Goal: Task Accomplishment & Management: Use online tool/utility

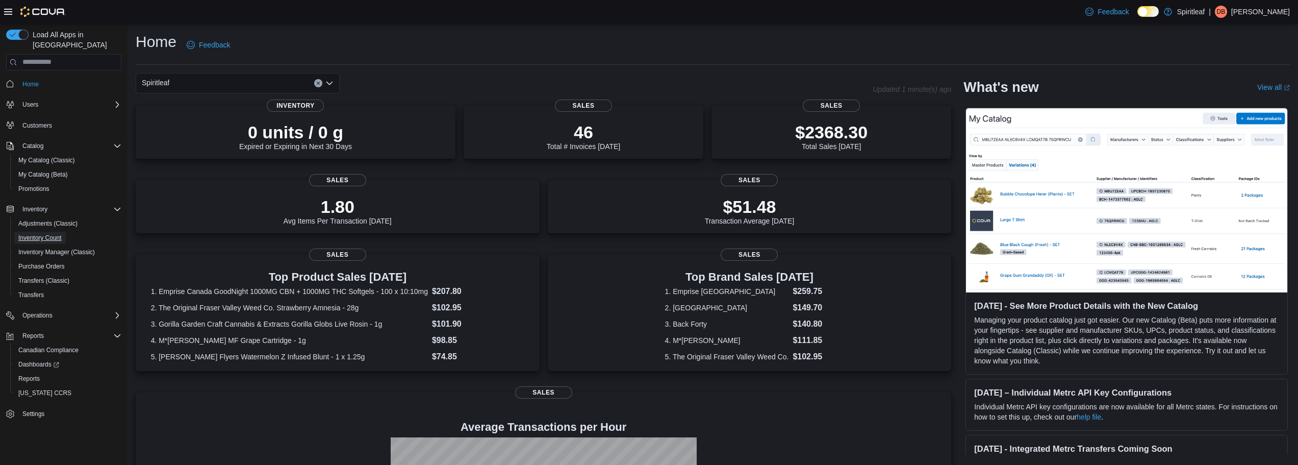
drag, startPoint x: 27, startPoint y: 228, endPoint x: 181, endPoint y: 205, distance: 155.4
click at [27, 234] on span "Inventory Count" at bounding box center [39, 238] width 43 height 8
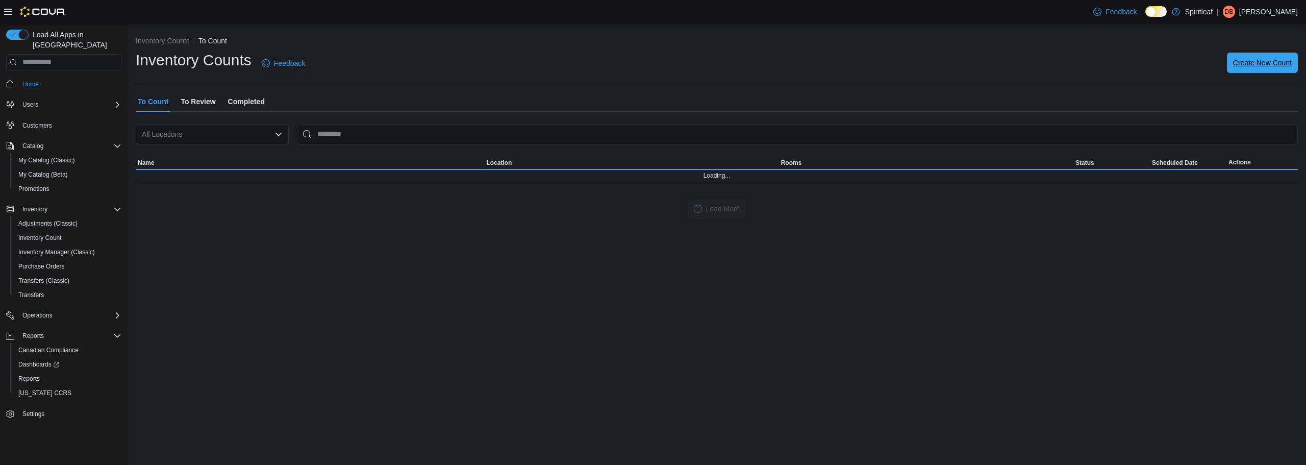
click at [1262, 69] on span "Create New Count" at bounding box center [1262, 63] width 59 height 20
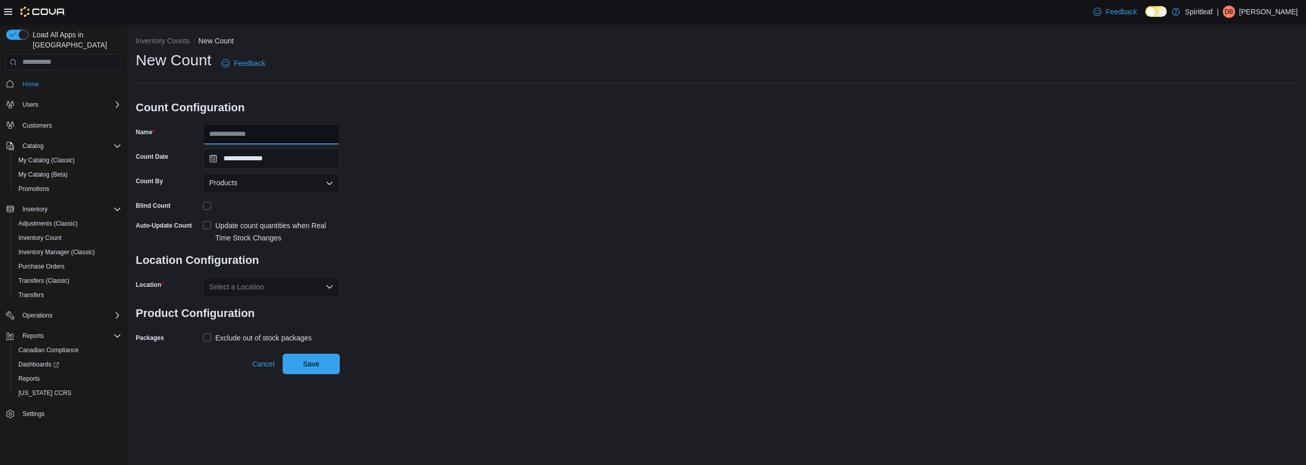
click at [255, 134] on input "Name" at bounding box center [271, 134] width 137 height 20
type input "*******"
click at [231, 291] on div "Select a Location" at bounding box center [271, 287] width 137 height 20
type input "***"
click at [260, 298] on button "218 - Township ([GEOGRAPHIC_DATA])" at bounding box center [271, 304] width 137 height 15
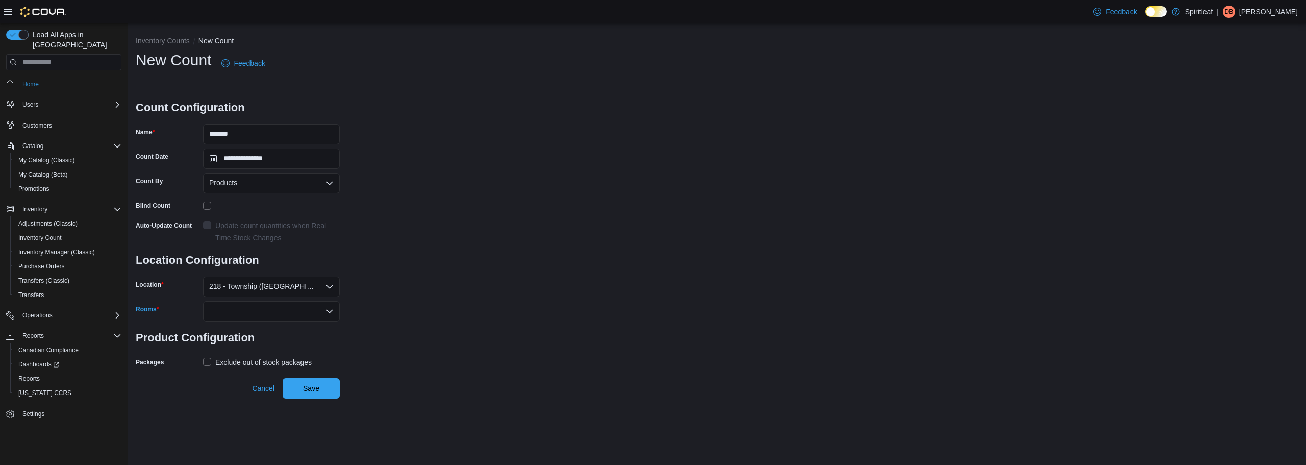
click at [284, 314] on div at bounding box center [271, 311] width 137 height 20
click at [249, 331] on span "Sales Room" at bounding box center [271, 328] width 124 height 10
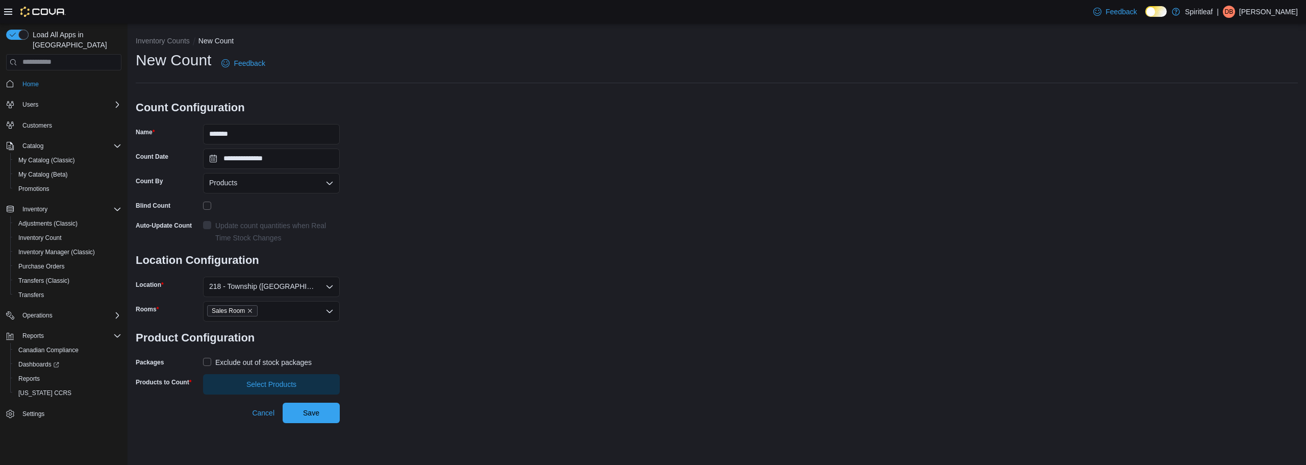
click at [485, 368] on div "**********" at bounding box center [717, 222] width 1162 height 344
click at [200, 364] on div "Packages Exclude out of stock packages" at bounding box center [238, 362] width 204 height 16
click at [204, 365] on label "Exclude out of stock packages" at bounding box center [257, 362] width 109 height 12
click at [211, 379] on span "Select Products" at bounding box center [271, 383] width 124 height 20
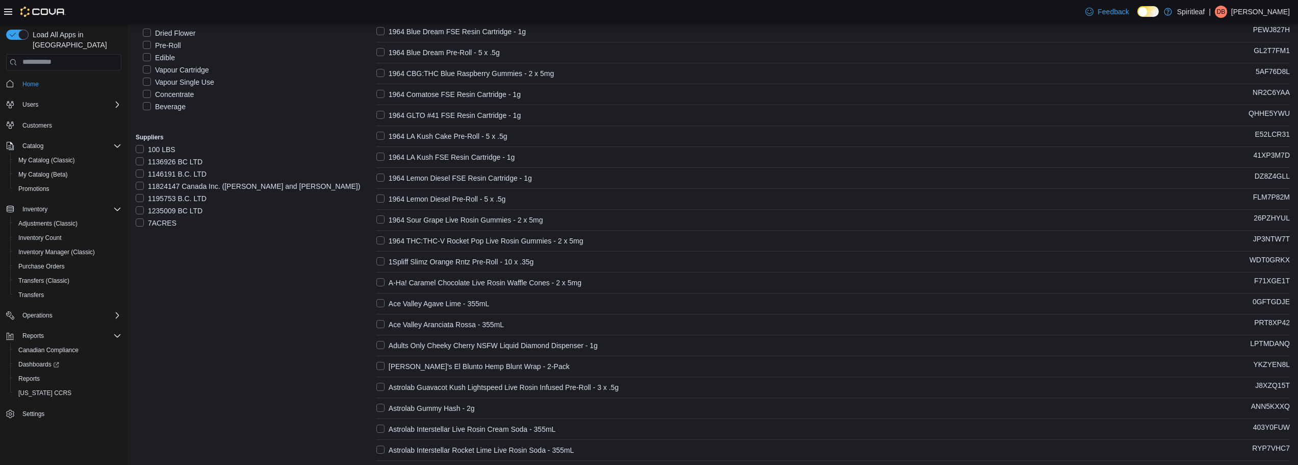
scroll to position [153, 0]
click at [144, 62] on label "Edible" at bounding box center [159, 63] width 32 height 12
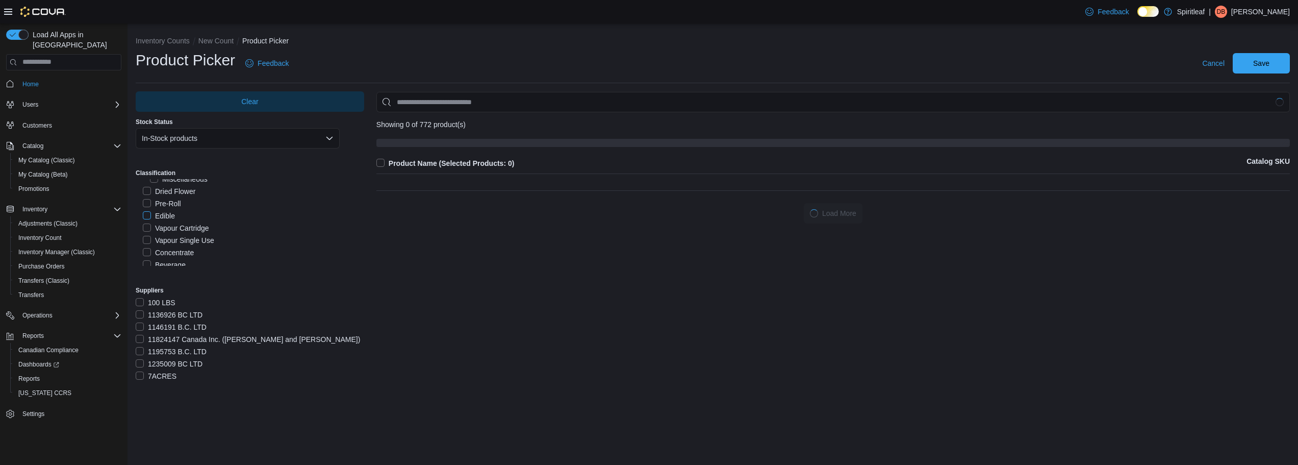
scroll to position [0, 0]
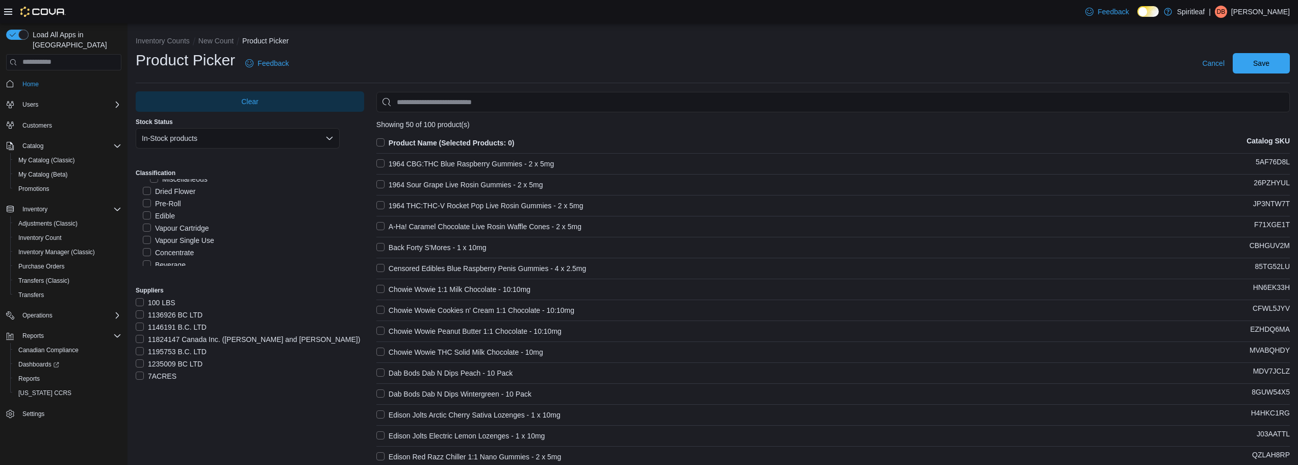
click at [382, 140] on label "Product Name (Selected Products: 0)" at bounding box center [446, 143] width 138 height 12
click at [1283, 60] on span "Save" at bounding box center [1261, 63] width 45 height 20
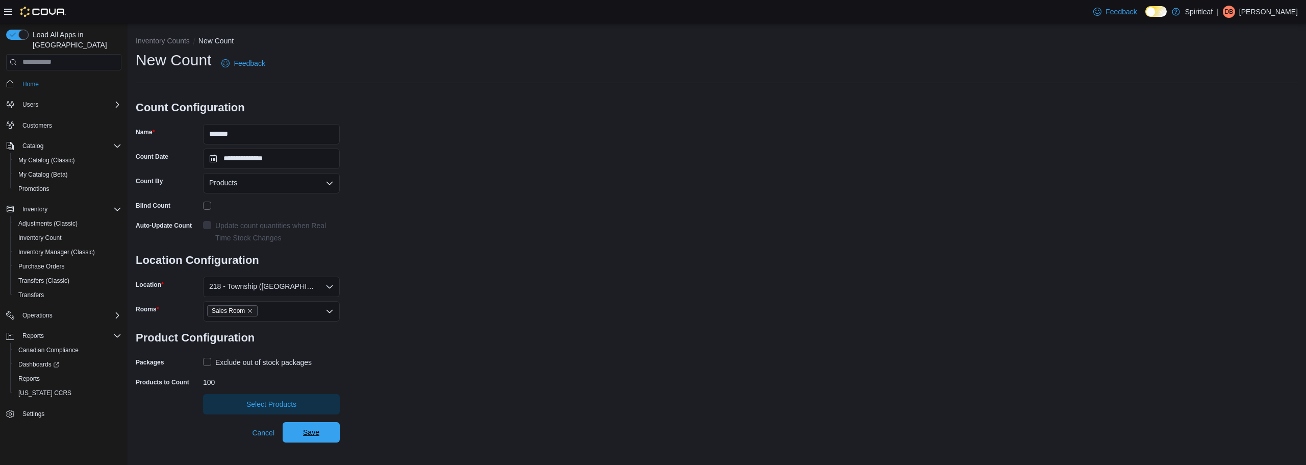
click at [320, 427] on span "Save" at bounding box center [311, 432] width 45 height 20
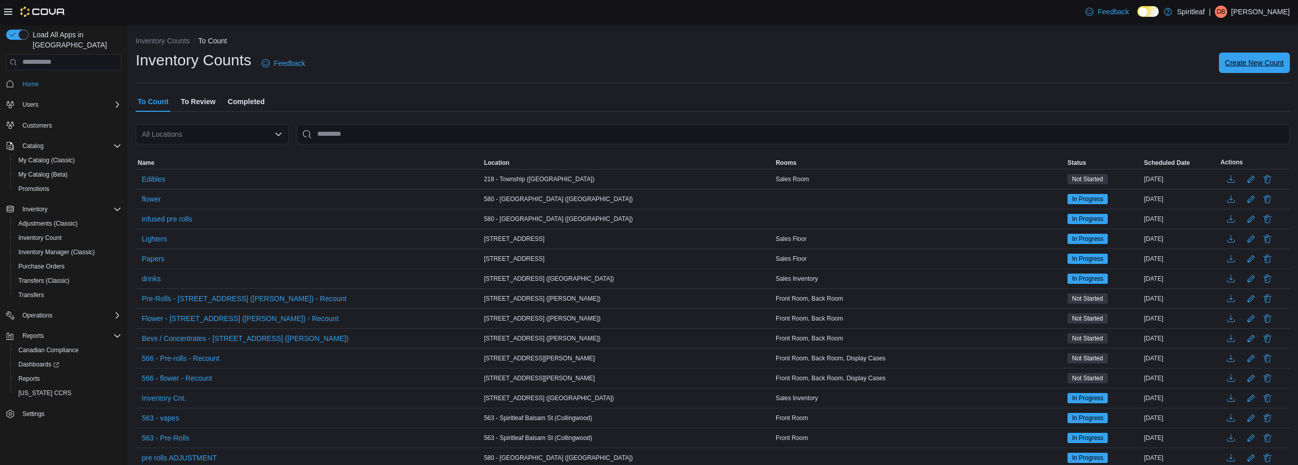
click at [1249, 64] on span "Create New Count" at bounding box center [1254, 63] width 59 height 10
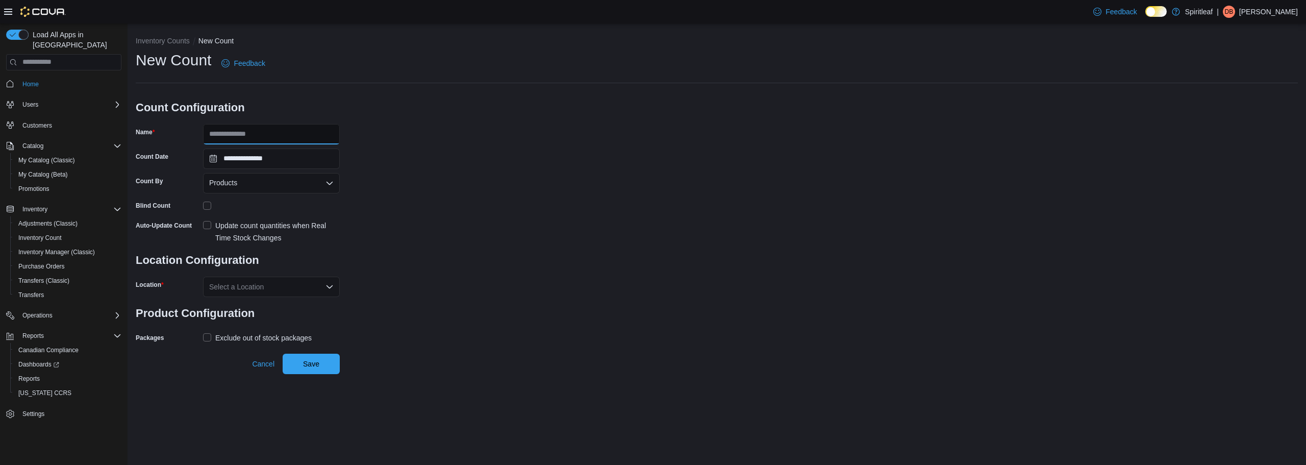
click at [239, 134] on input "Name" at bounding box center [271, 134] width 137 height 20
type input "*********"
click at [266, 279] on div "Select a Location" at bounding box center [271, 287] width 137 height 20
type input "***"
click at [293, 302] on span "218 - Township ([GEOGRAPHIC_DATA])" at bounding box center [317, 304] width 129 height 10
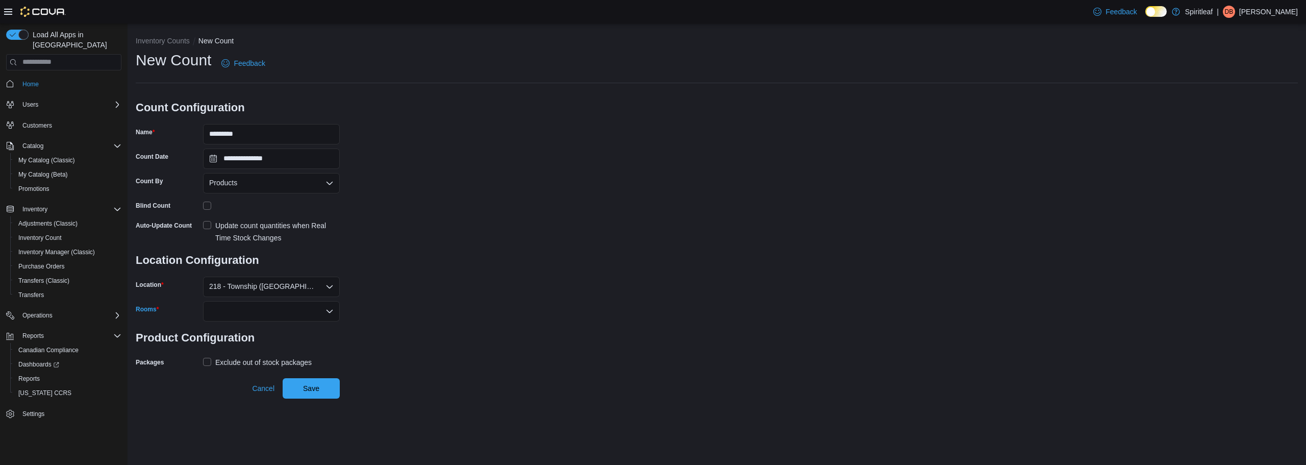
click at [250, 316] on div at bounding box center [271, 311] width 137 height 20
click at [237, 328] on span "Sales Room" at bounding box center [271, 328] width 124 height 10
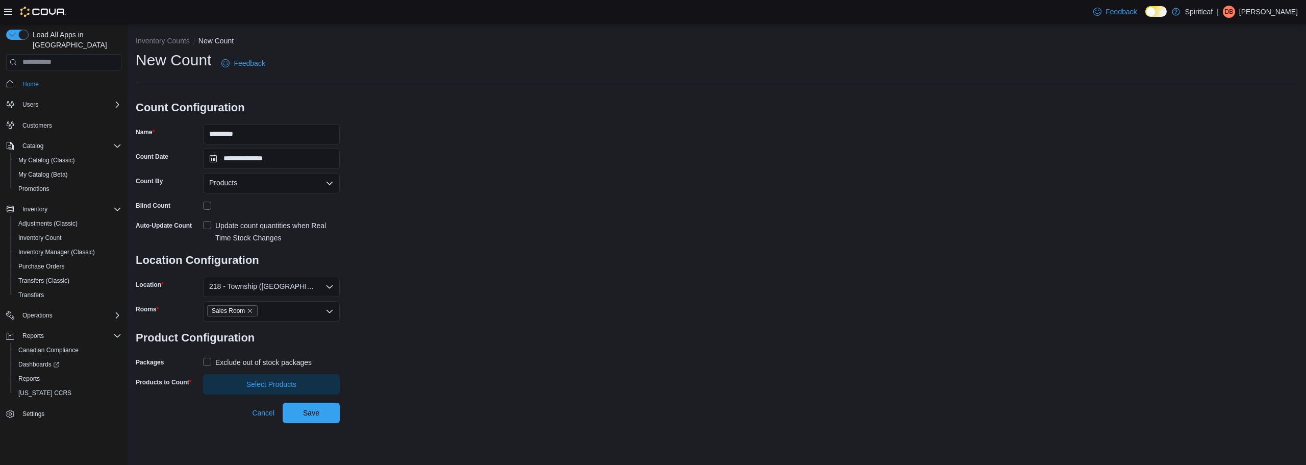
drag, startPoint x: 513, startPoint y: 336, endPoint x: 261, endPoint y: 361, distance: 253.3
click at [513, 336] on div "**********" at bounding box center [717, 222] width 1162 height 344
click at [207, 358] on label "Exclude out of stock packages" at bounding box center [257, 362] width 109 height 12
click at [220, 397] on div "**********" at bounding box center [717, 212] width 1179 height 379
click at [315, 389] on span "Select Products" at bounding box center [271, 383] width 124 height 20
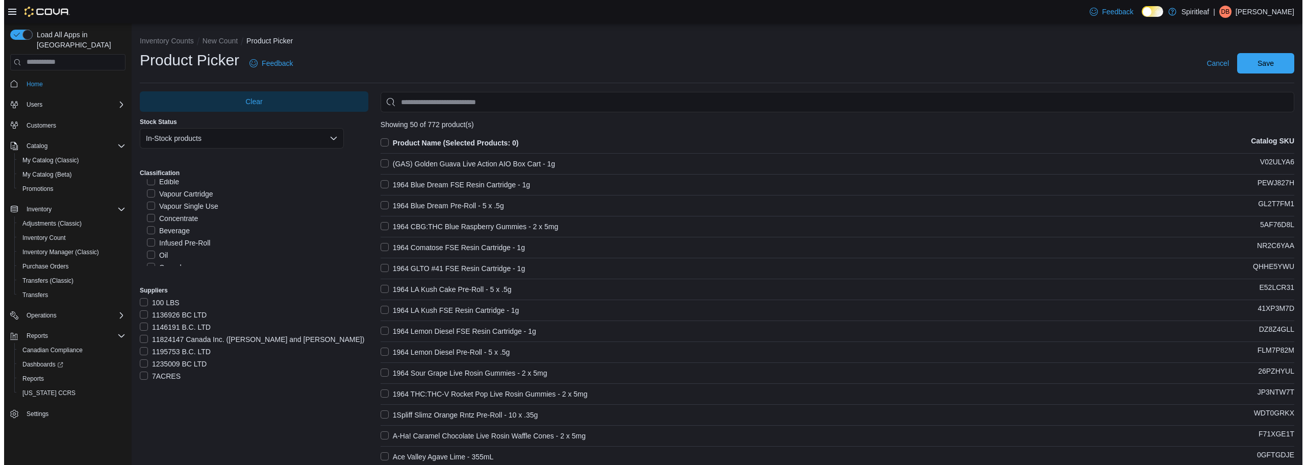
scroll to position [204, 0]
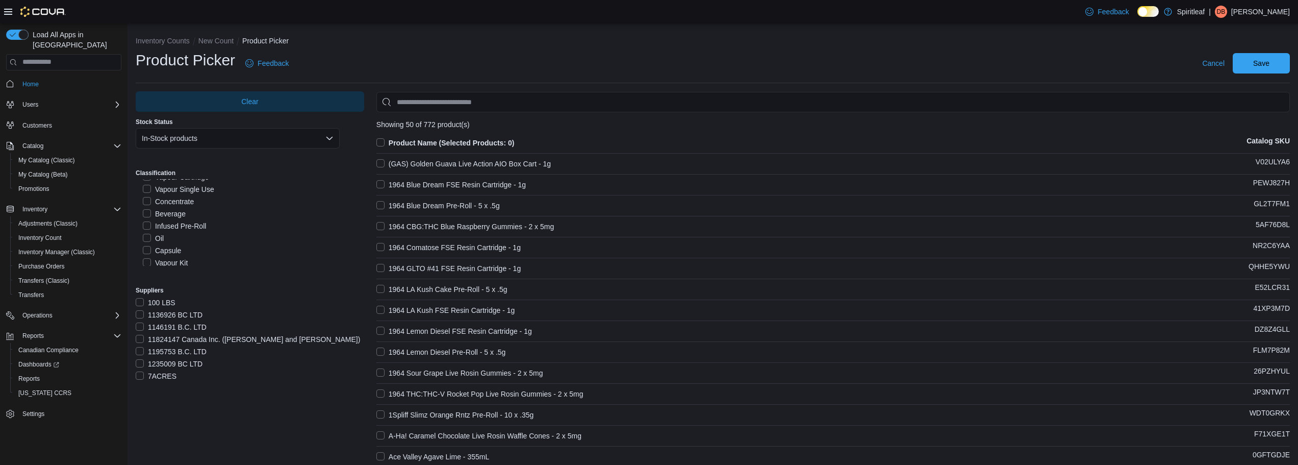
drag, startPoint x: 146, startPoint y: 213, endPoint x: 674, endPoint y: 191, distance: 529.0
click at [150, 213] on label "Beverage" at bounding box center [164, 214] width 43 height 12
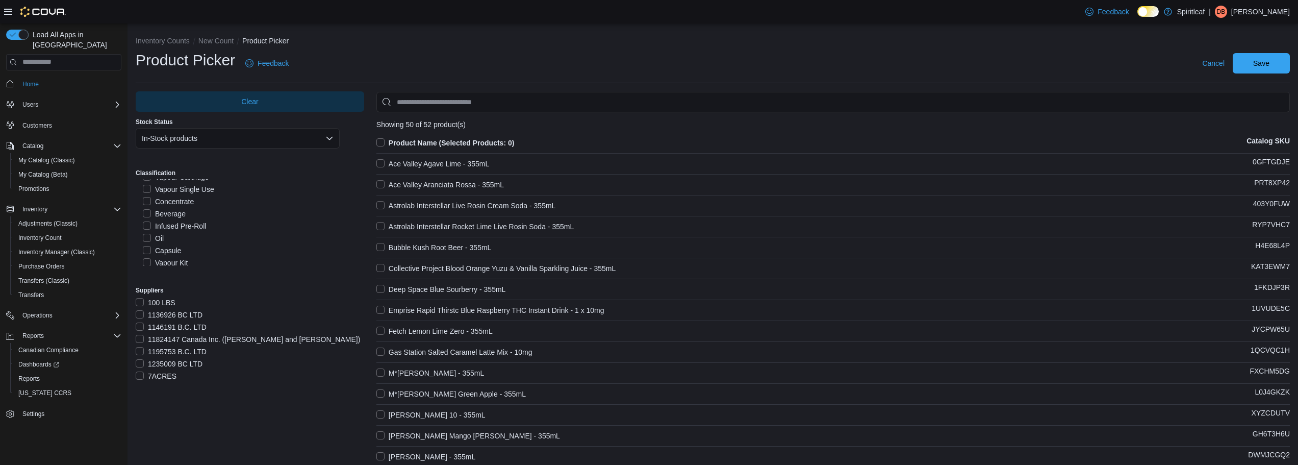
drag, startPoint x: 382, startPoint y: 141, endPoint x: 431, endPoint y: 152, distance: 49.6
click at [382, 141] on label "Product Name (Selected Products: 0)" at bounding box center [446, 143] width 138 height 12
click at [1270, 61] on span "Save" at bounding box center [1262, 63] width 16 height 10
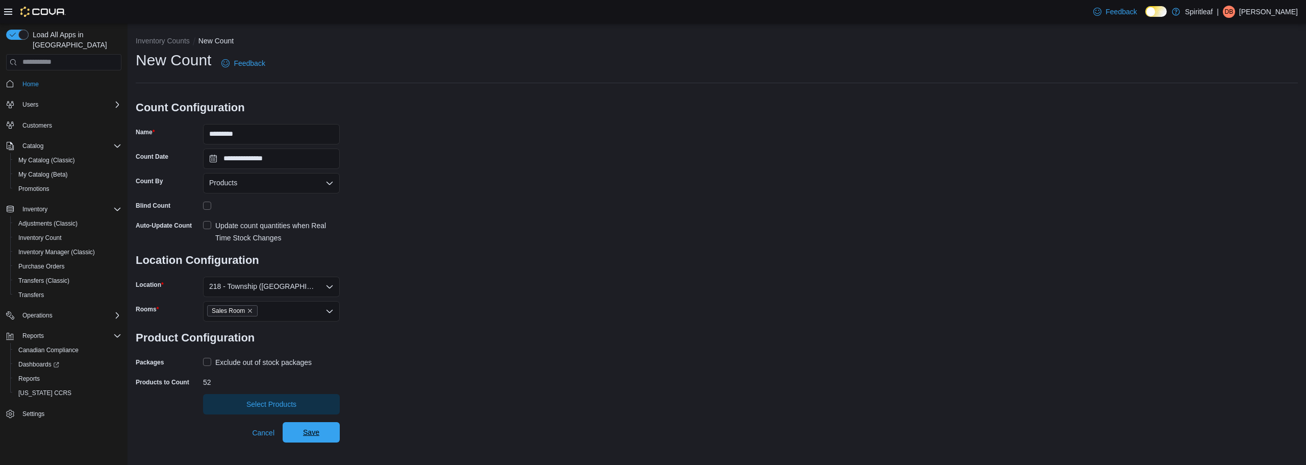
click at [322, 441] on span "Save" at bounding box center [311, 432] width 45 height 20
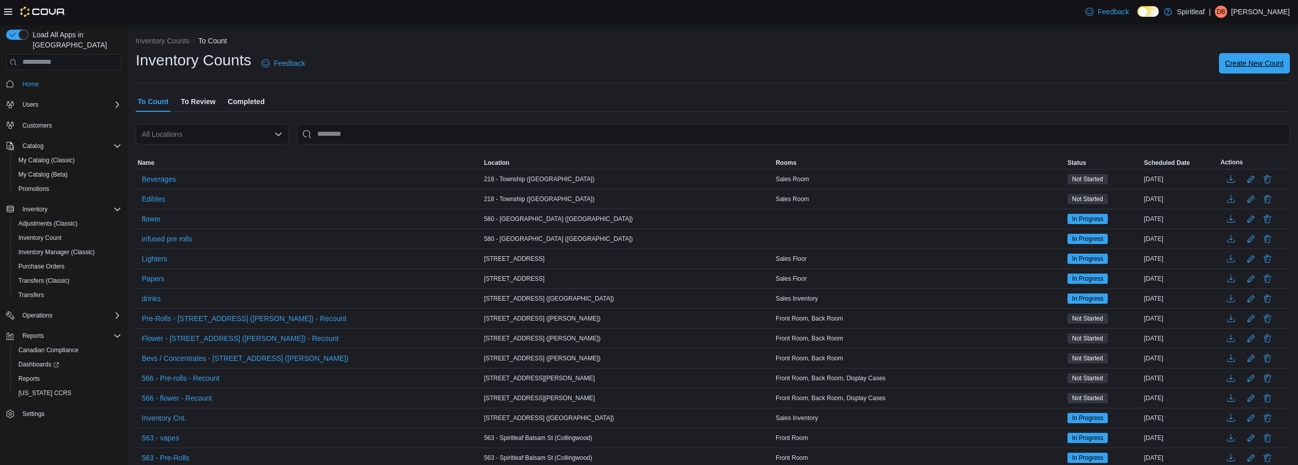
drag, startPoint x: 1276, startPoint y: 62, endPoint x: 1275, endPoint y: 100, distance: 38.3
click at [1276, 75] on div "Inventory Counts Feedback Create New Count" at bounding box center [713, 63] width 1155 height 27
click at [1257, 66] on span "Create New Count" at bounding box center [1254, 63] width 59 height 10
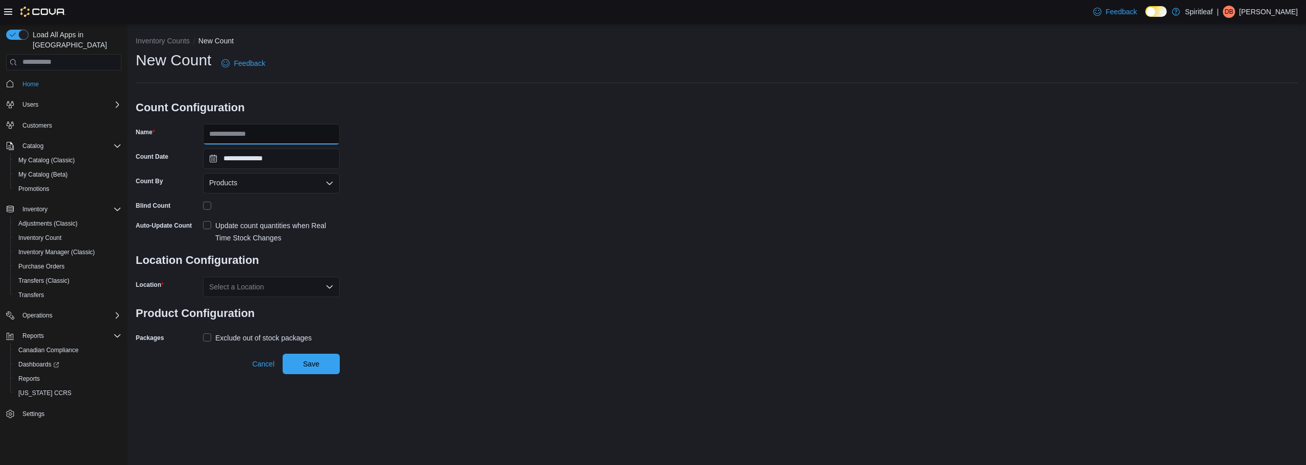
click at [242, 131] on input "Name" at bounding box center [271, 134] width 137 height 20
type input "**********"
click at [293, 290] on div "Select a Location" at bounding box center [271, 287] width 137 height 20
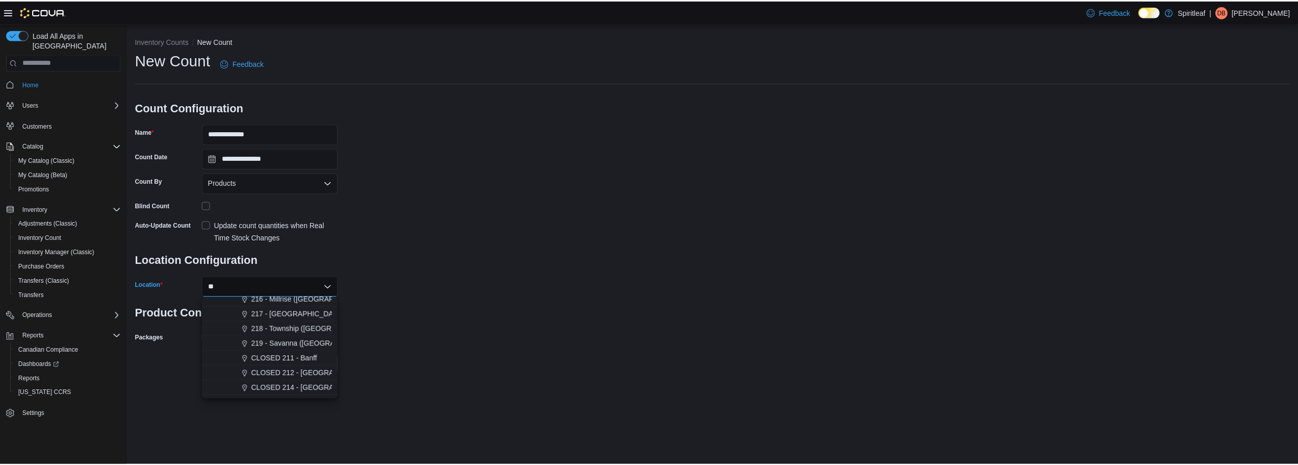
scroll to position [31, 0]
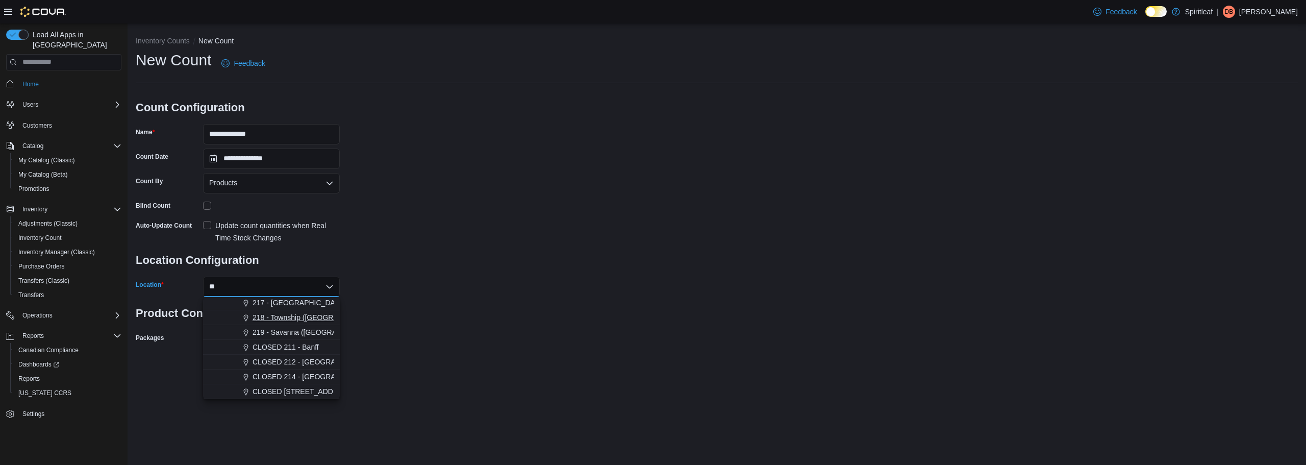
type input "**"
click at [284, 319] on span "218 - Township ([GEOGRAPHIC_DATA])" at bounding box center [317, 317] width 129 height 10
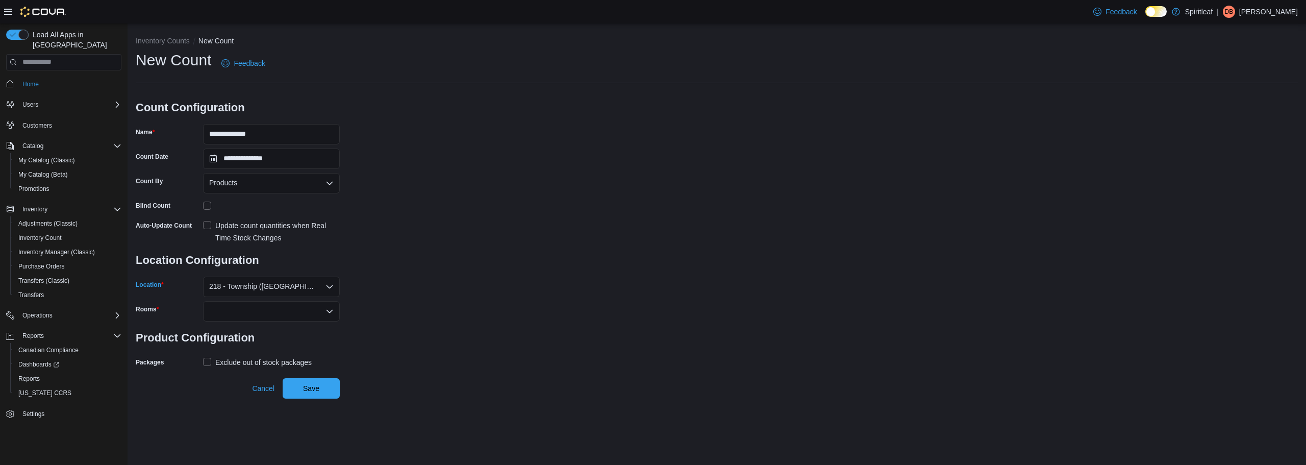
click at [244, 306] on div at bounding box center [271, 311] width 137 height 20
click at [244, 345] on span "Pending Return Room" at bounding box center [271, 343] width 124 height 10
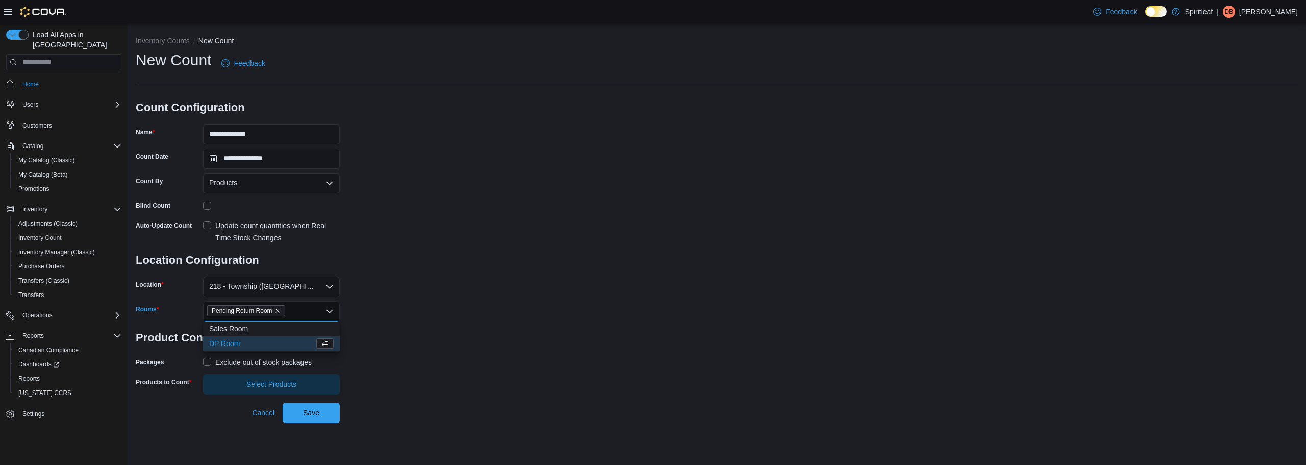
click at [497, 321] on div "**********" at bounding box center [717, 222] width 1162 height 344
click at [206, 360] on label "Exclude out of stock packages" at bounding box center [257, 362] width 109 height 12
drag, startPoint x: 220, startPoint y: 386, endPoint x: 252, endPoint y: 369, distance: 36.5
click at [220, 385] on span "Select Products" at bounding box center [271, 384] width 124 height 20
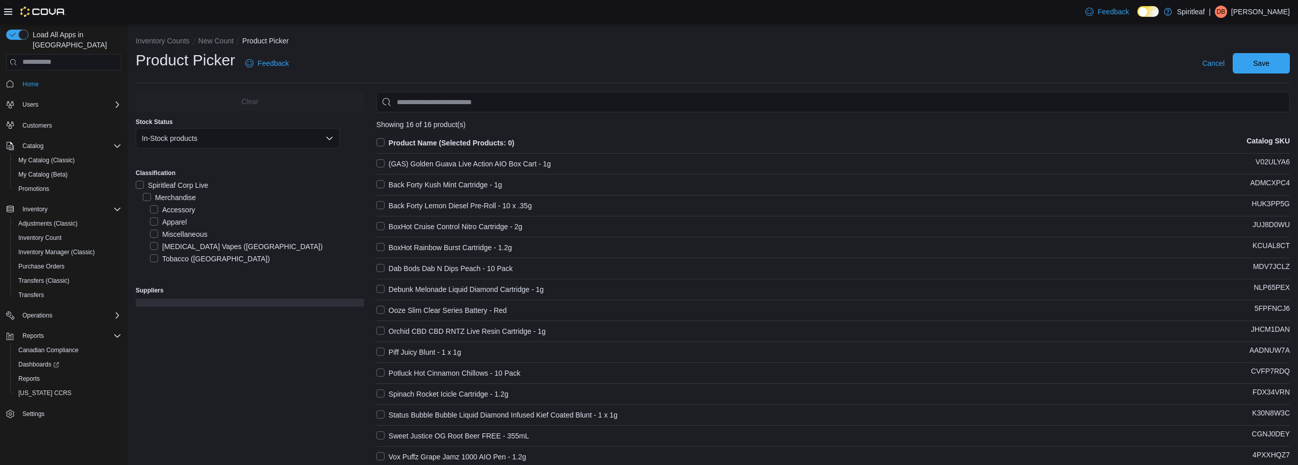
click at [385, 140] on label "Product Name (Selected Products: 0)" at bounding box center [446, 143] width 138 height 12
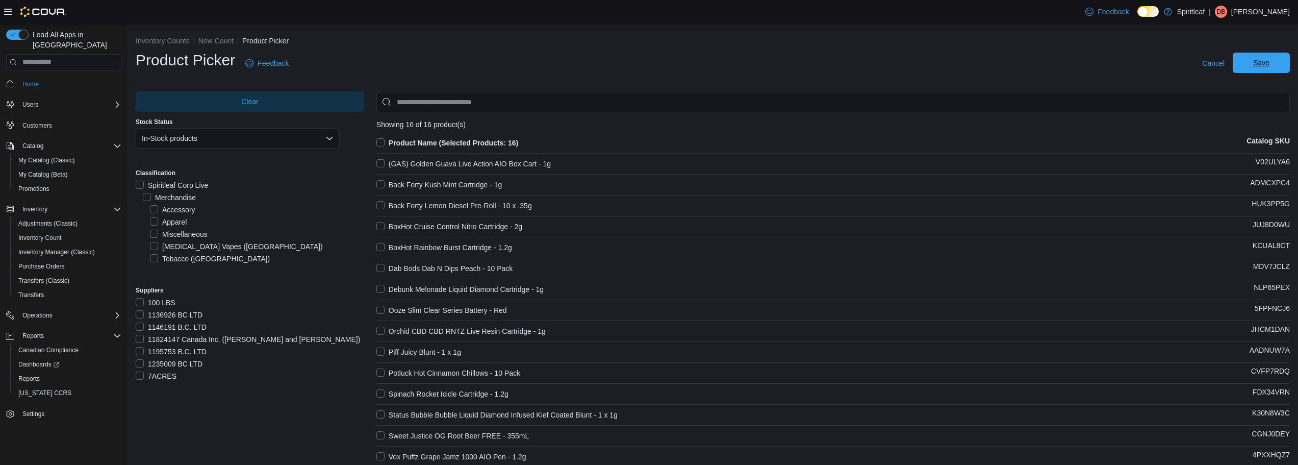
click at [1261, 69] on span "Save" at bounding box center [1261, 63] width 45 height 20
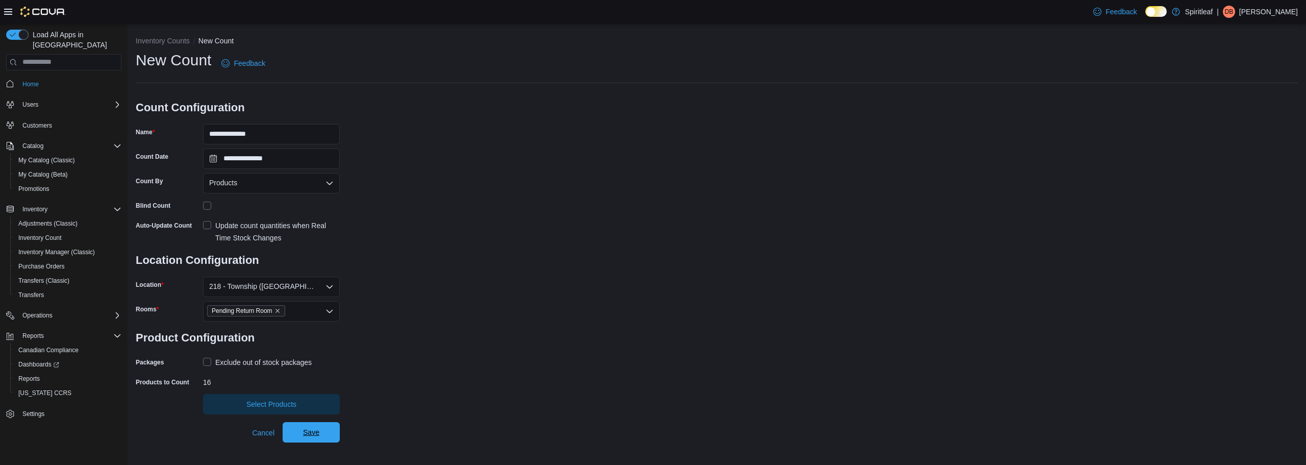
click at [333, 436] on span "Save" at bounding box center [311, 432] width 45 height 20
